Goal: Browse casually

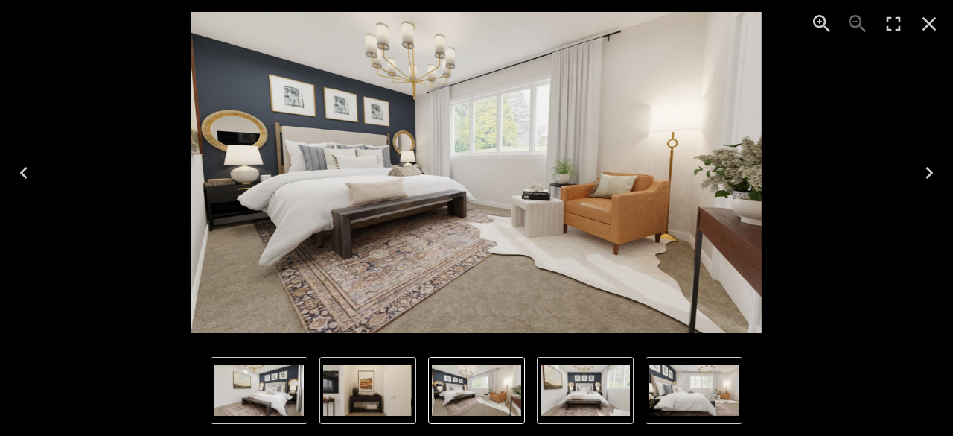
click at [22, 173] on icon "Previous" at bounding box center [23, 173] width 7 height 12
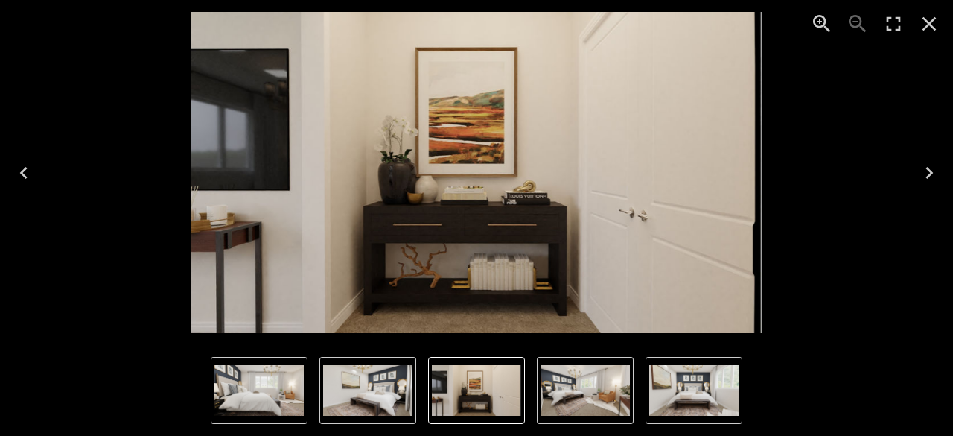
click at [22, 173] on icon "Previous" at bounding box center [23, 173] width 7 height 12
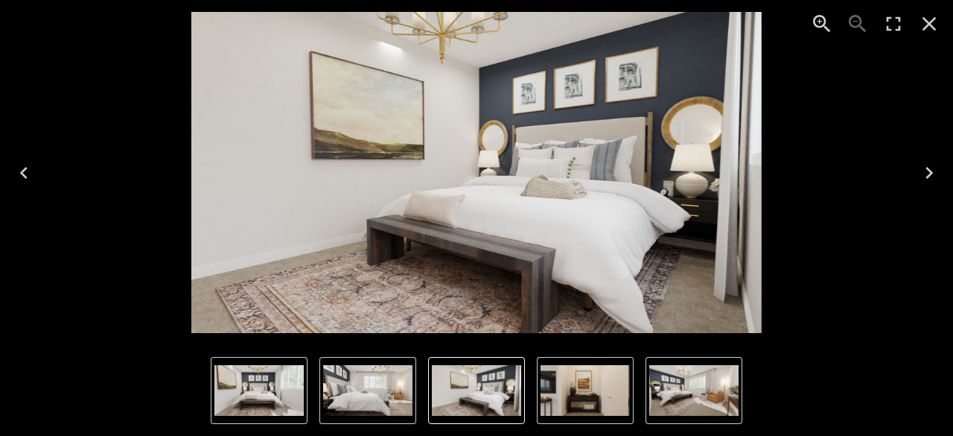
click at [22, 173] on icon "Previous" at bounding box center [23, 173] width 7 height 12
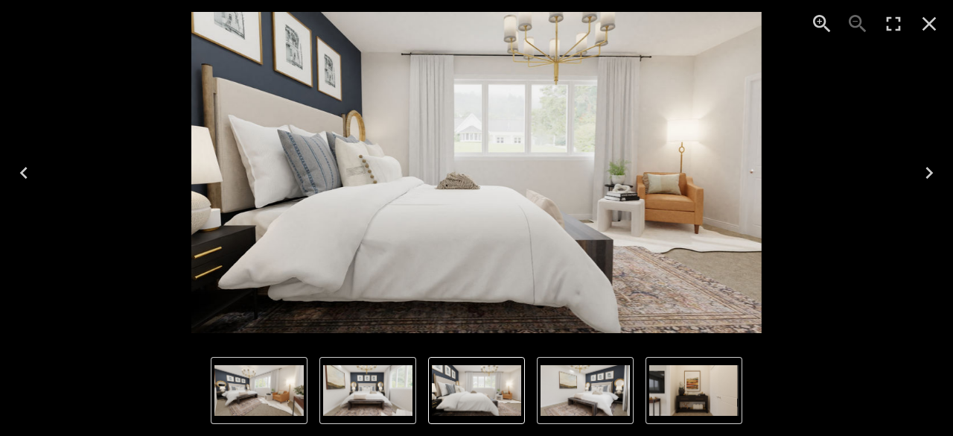
click at [22, 173] on icon "Previous" at bounding box center [23, 173] width 7 height 12
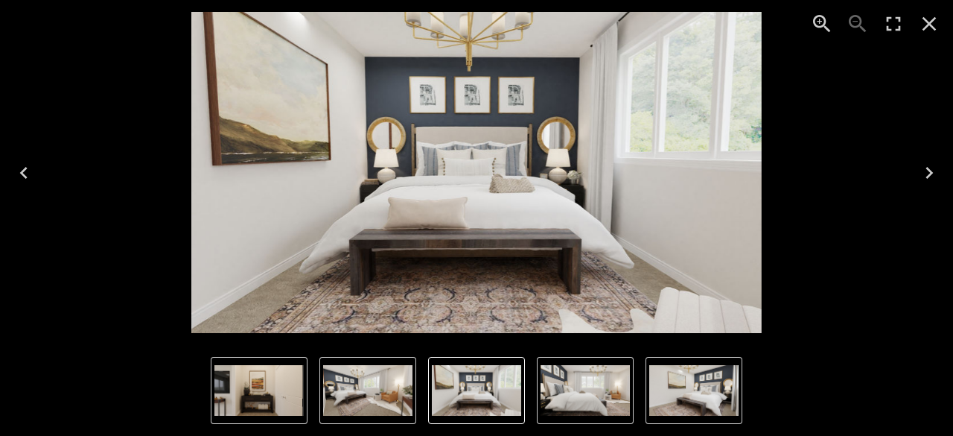
click at [22, 173] on icon "Previous" at bounding box center [23, 173] width 7 height 12
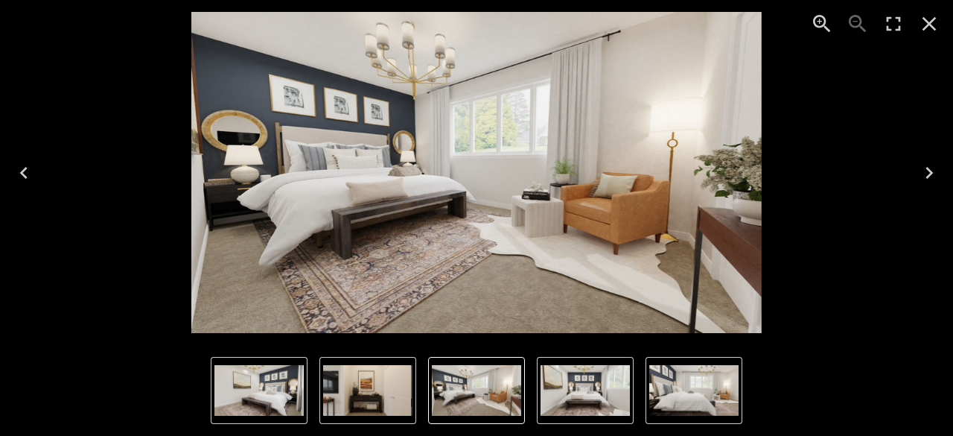
click at [22, 173] on icon "Previous" at bounding box center [23, 173] width 7 height 12
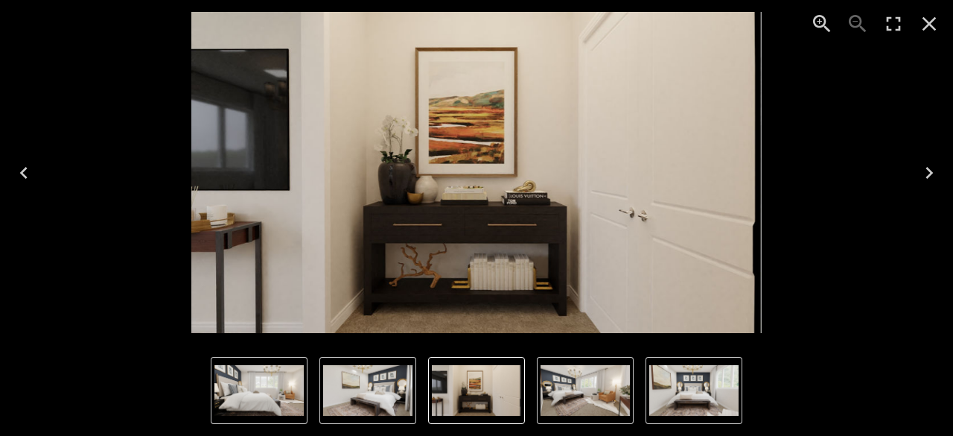
click at [22, 173] on icon "Previous" at bounding box center [23, 173] width 7 height 12
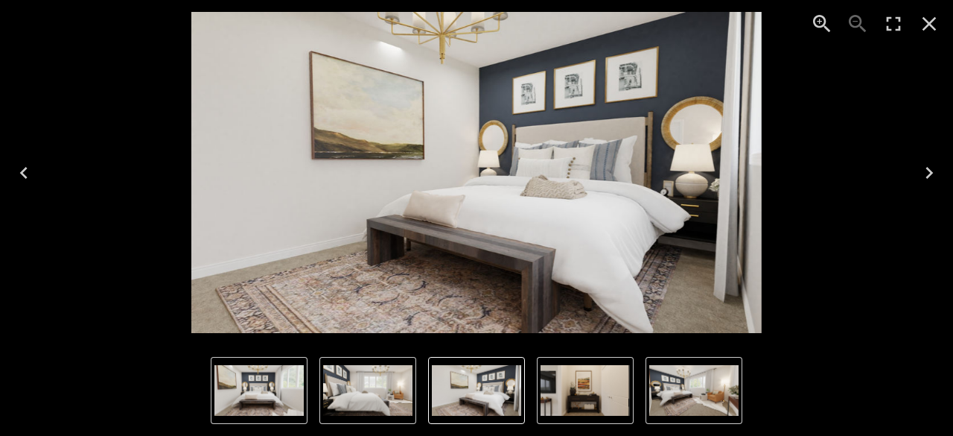
click at [917, 22] on button "Close" at bounding box center [929, 24] width 36 height 36
